Goal: Find specific page/section: Find specific page/section

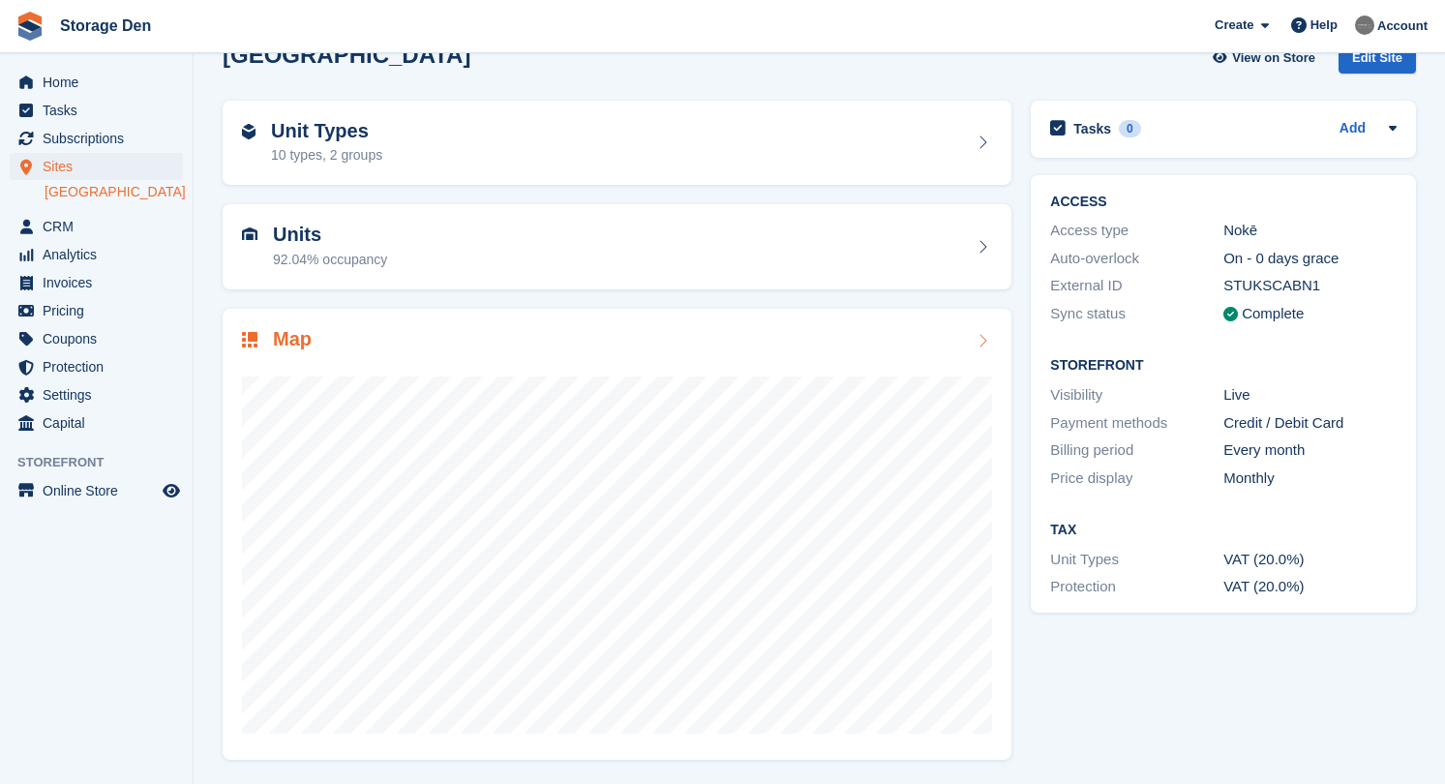
scroll to position [41, 0]
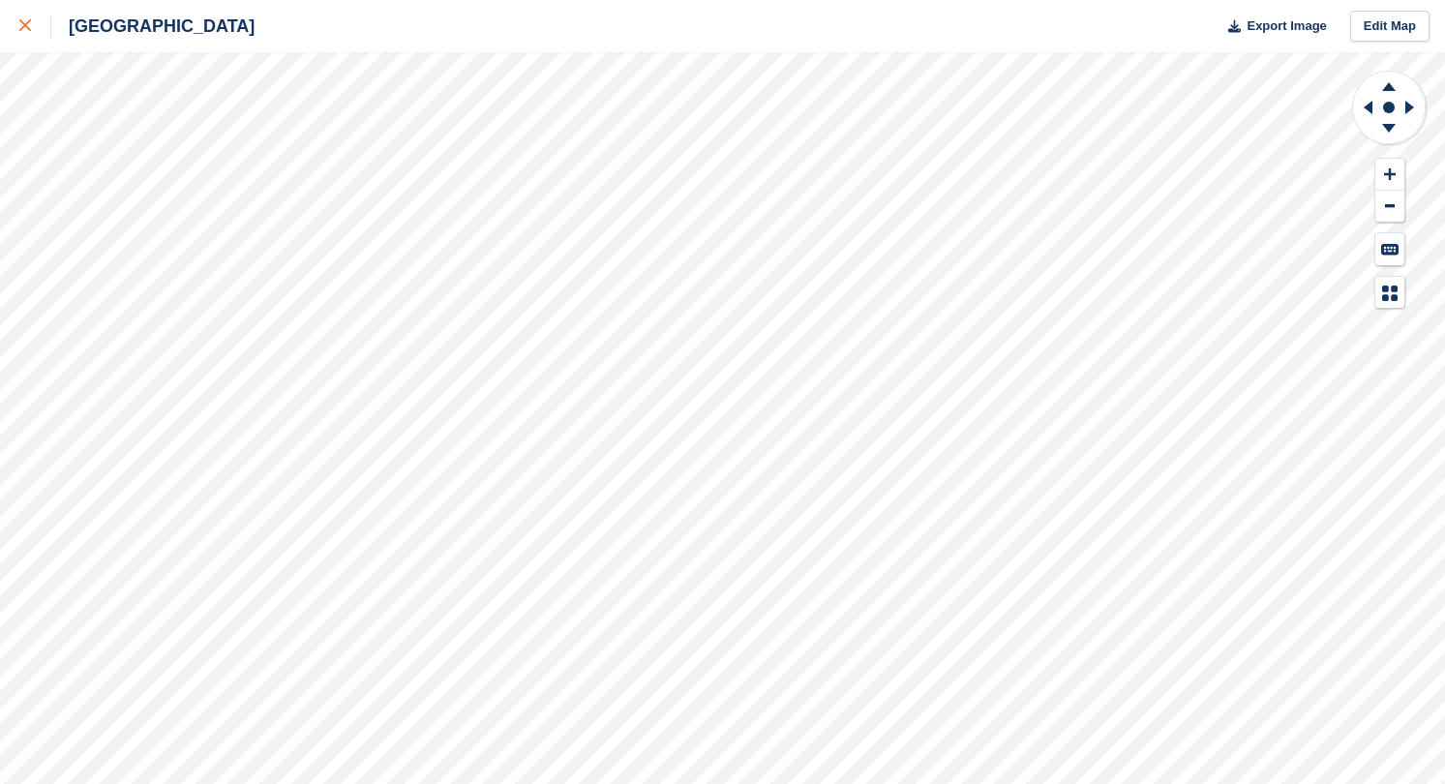
click at [20, 29] on icon at bounding box center [25, 25] width 12 height 12
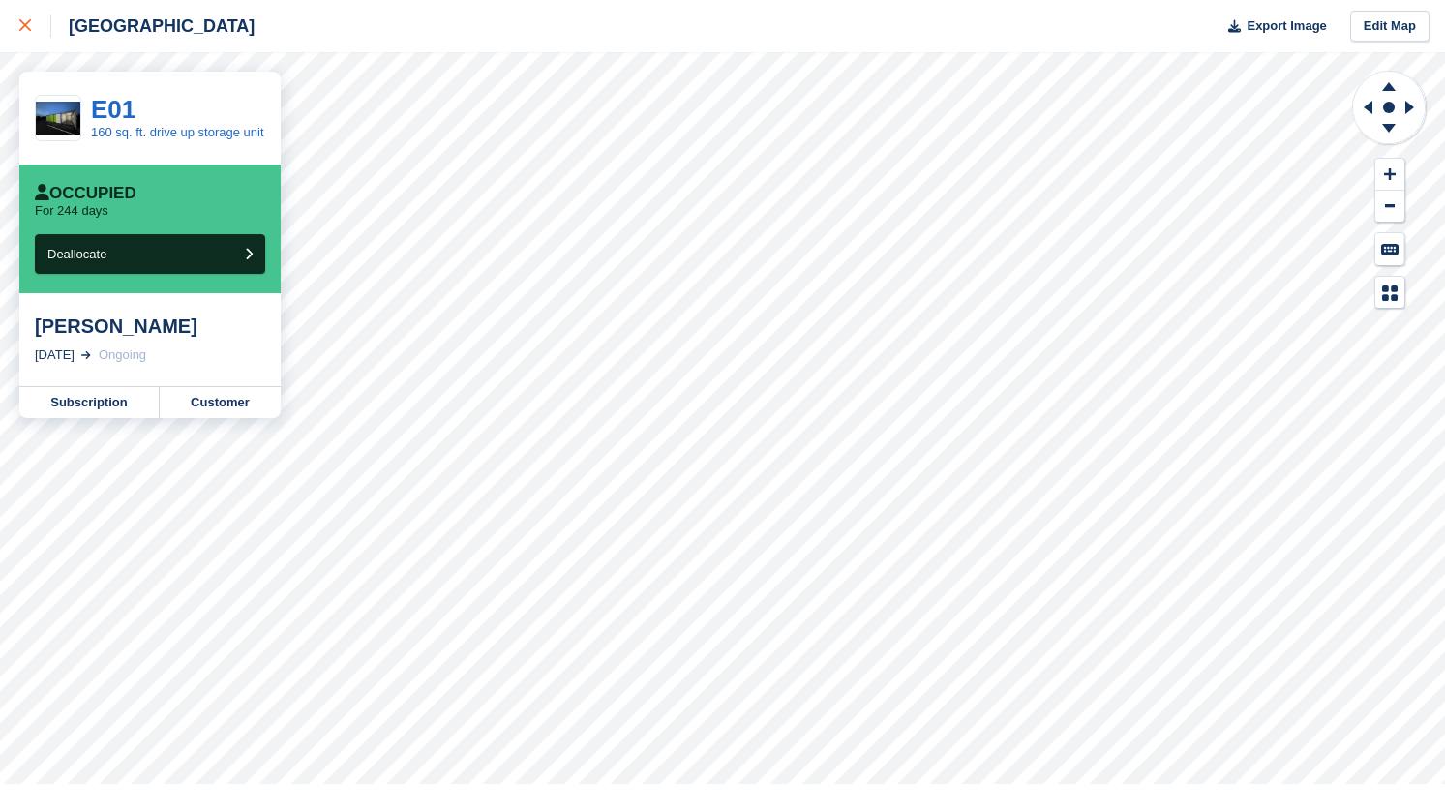
click at [26, 31] on icon at bounding box center [25, 25] width 12 height 12
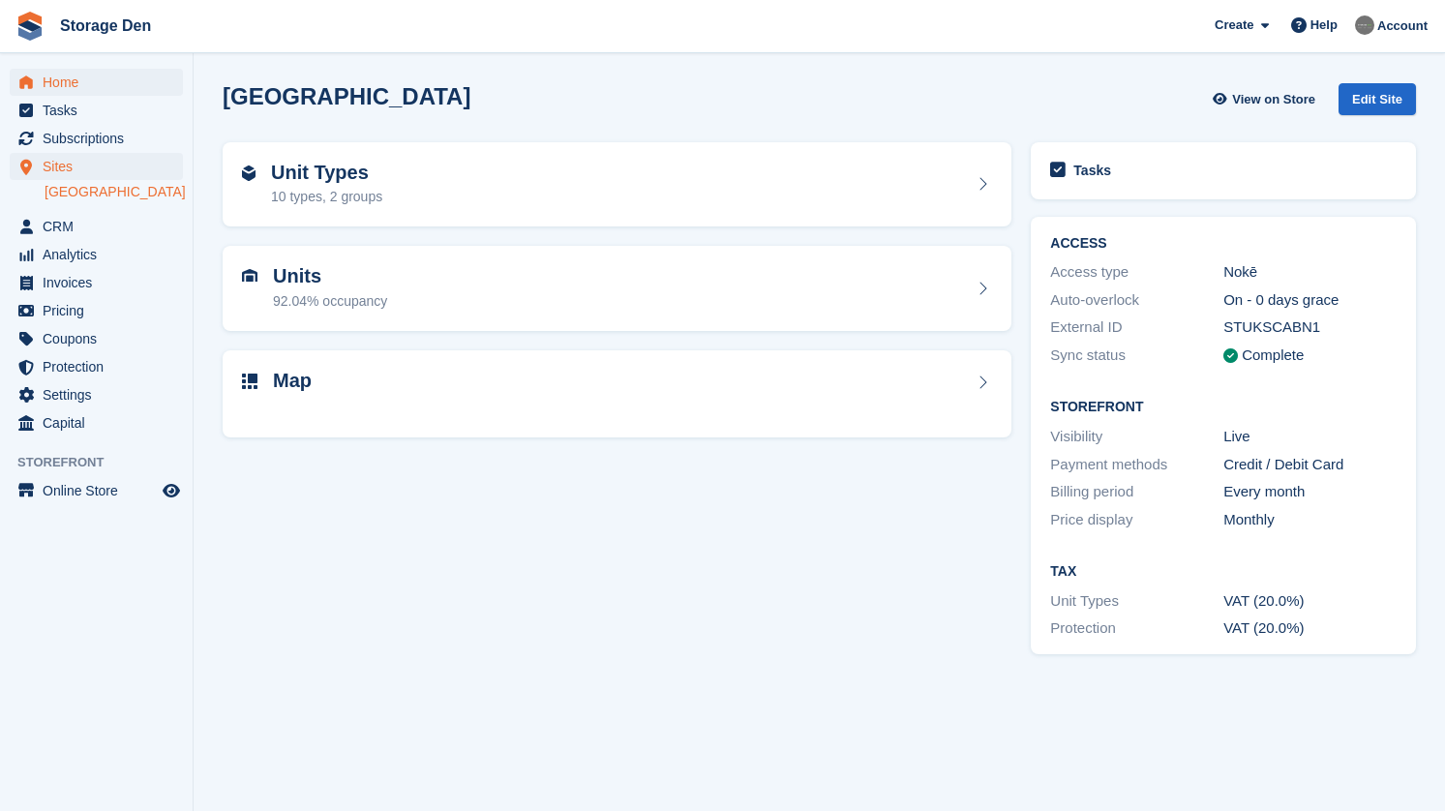
click at [34, 77] on span "menu" at bounding box center [26, 82] width 23 height 23
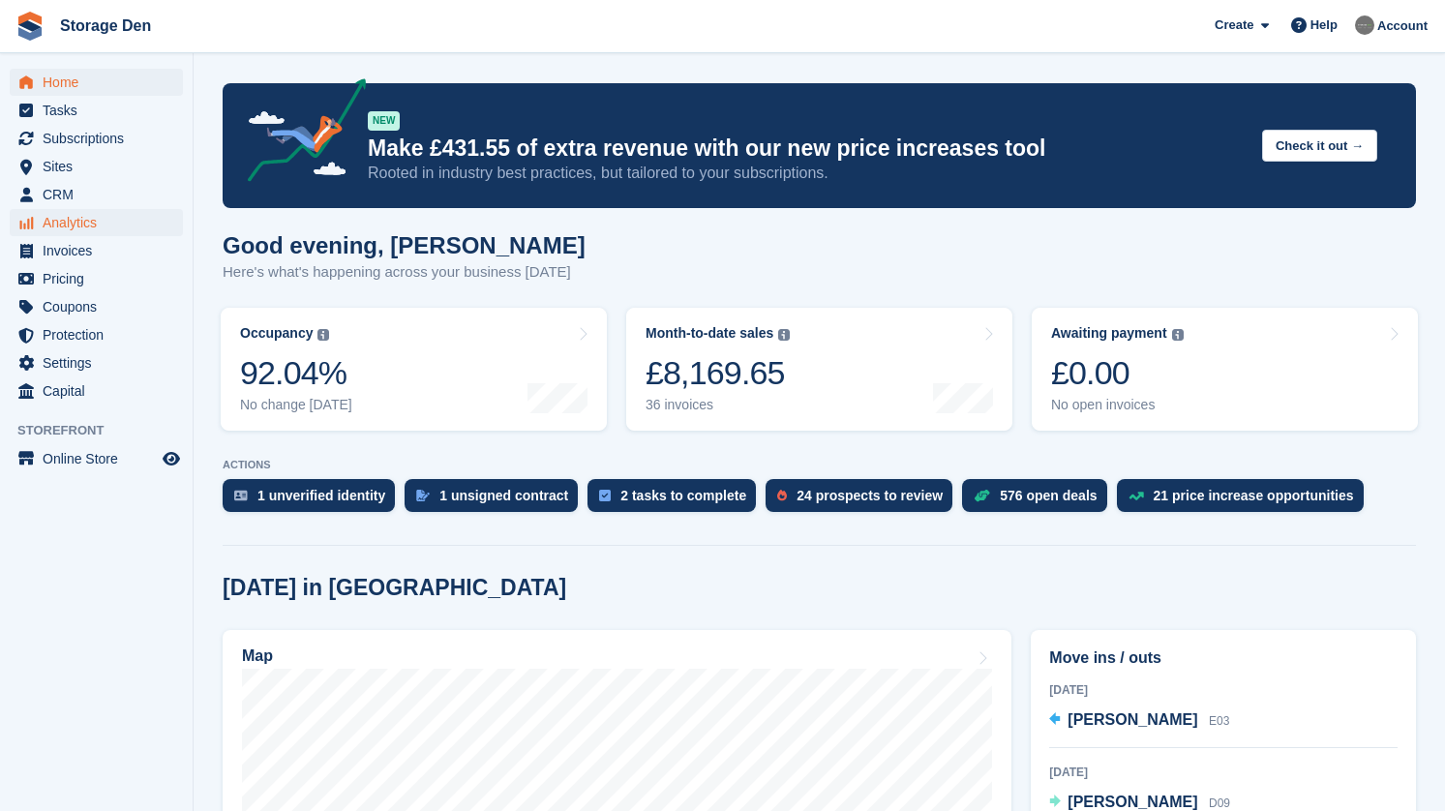
click at [79, 226] on span "Analytics" at bounding box center [101, 222] width 116 height 27
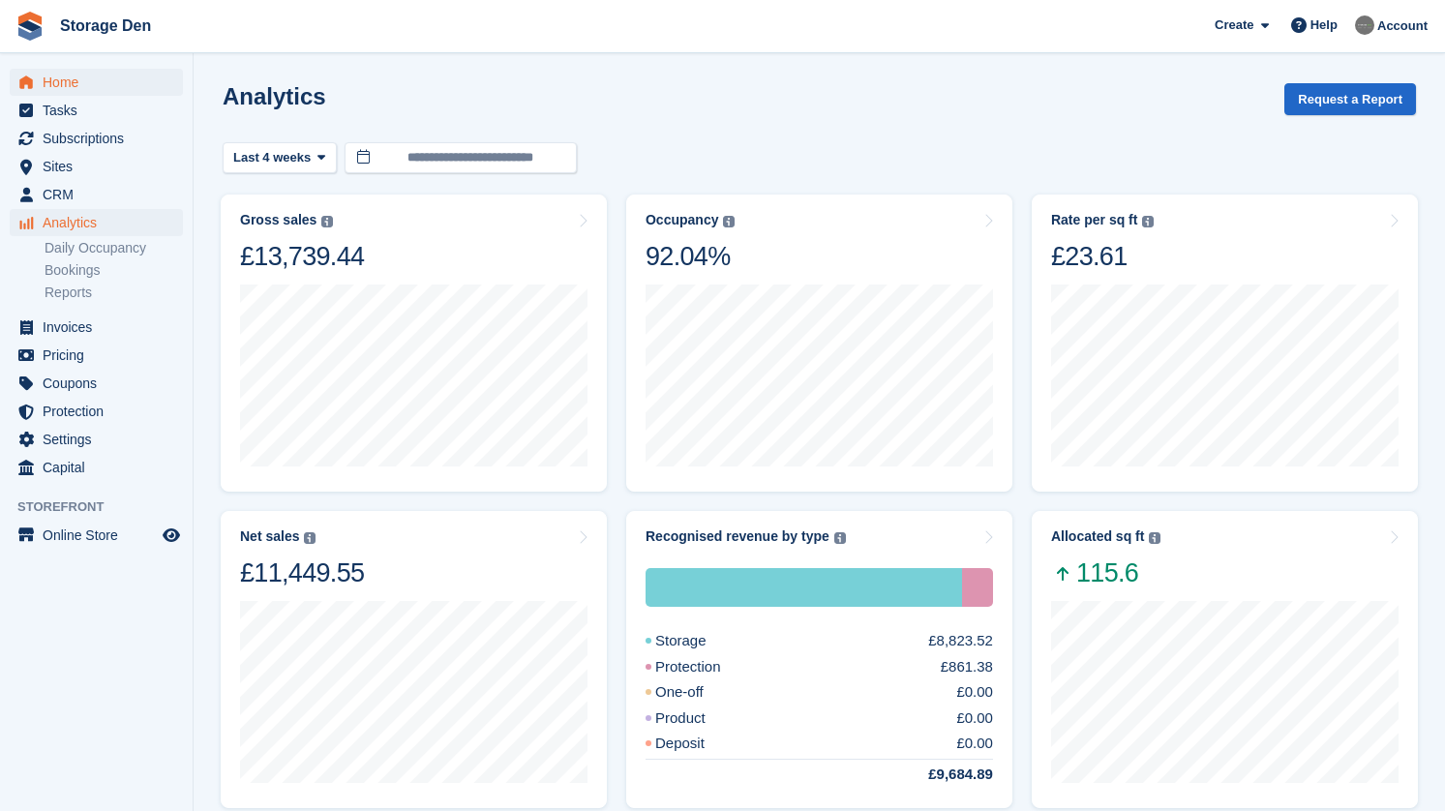
click at [87, 83] on span "Home" at bounding box center [101, 82] width 116 height 27
